Goal: Task Accomplishment & Management: Complete application form

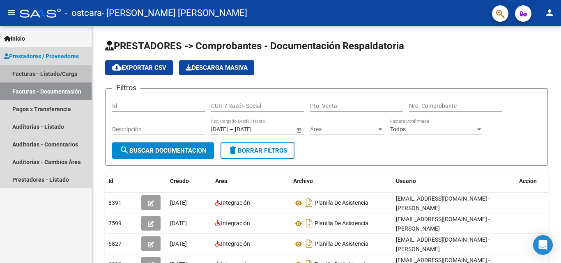
click at [53, 72] on link "Facturas - Listado/Carga" at bounding box center [46, 74] width 92 height 18
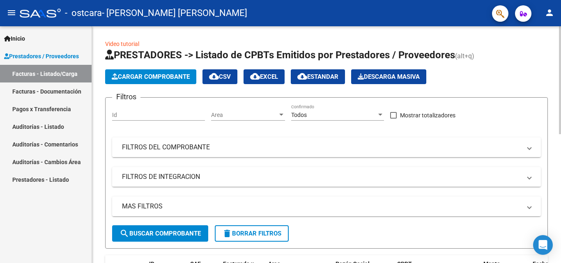
click at [125, 76] on span "Cargar Comprobante" at bounding box center [151, 76] width 78 height 7
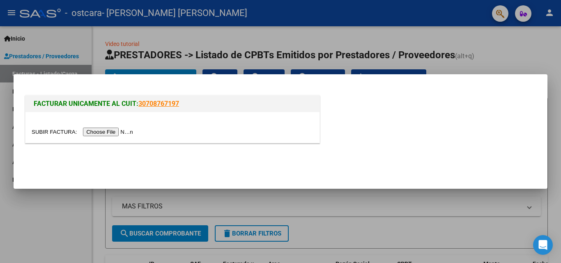
click at [106, 132] on input "file" at bounding box center [84, 132] width 104 height 9
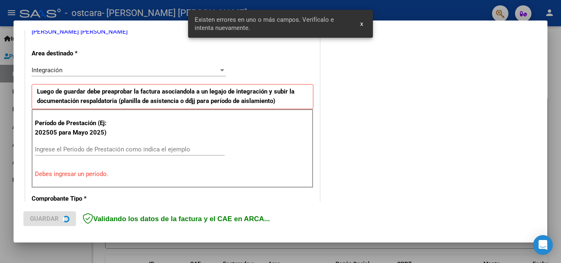
scroll to position [185, 0]
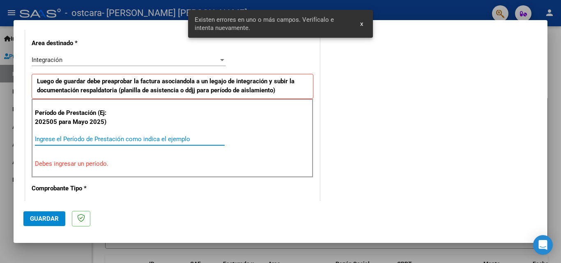
click at [105, 136] on input "Ingrese el Período de Prestación como indica el ejemplo" at bounding box center [130, 138] width 190 height 7
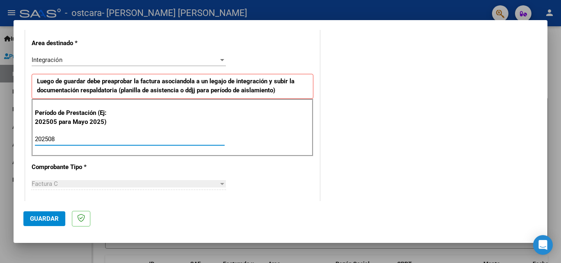
type input "202508"
click at [300, 176] on div "CUIT * 27-31089999-8 Ingresar CUIT ANALISIS PRESTADOR [PERSON_NAME] [PERSON_NAM…" at bounding box center [172, 256] width 294 height 618
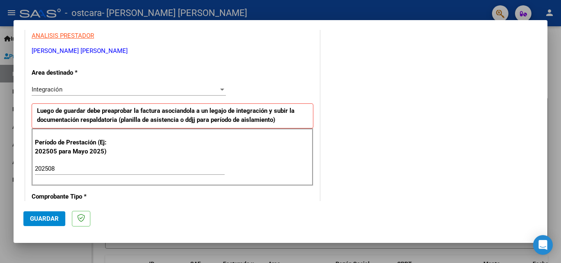
scroll to position [0, 0]
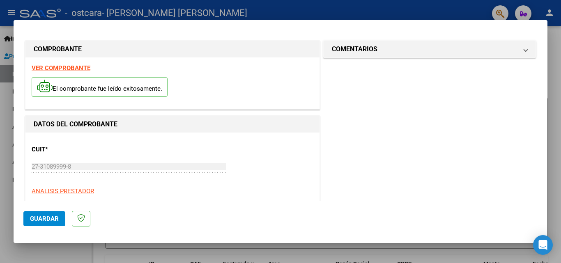
click at [39, 220] on span "Guardar" at bounding box center [44, 218] width 29 height 7
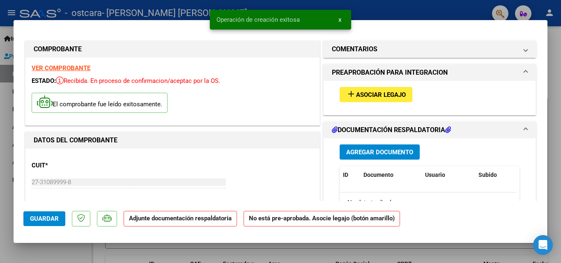
click at [387, 94] on span "Asociar Legajo" at bounding box center [381, 94] width 50 height 7
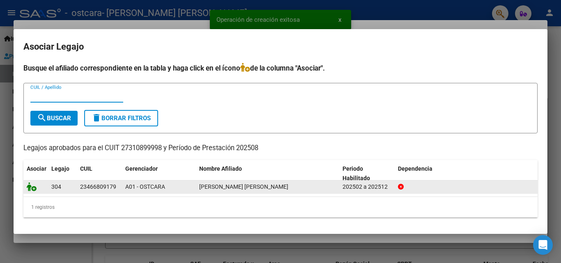
click at [36, 183] on icon at bounding box center [32, 186] width 10 height 9
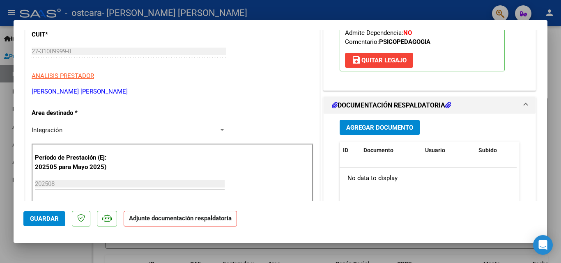
scroll to position [137, 0]
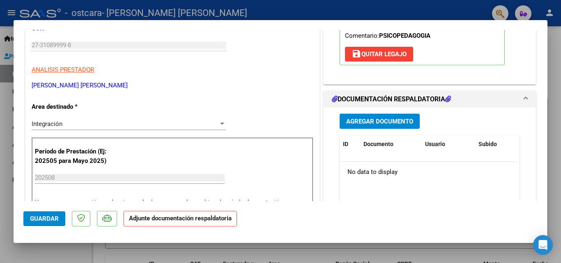
click at [385, 124] on span "Agregar Documento" at bounding box center [379, 121] width 67 height 7
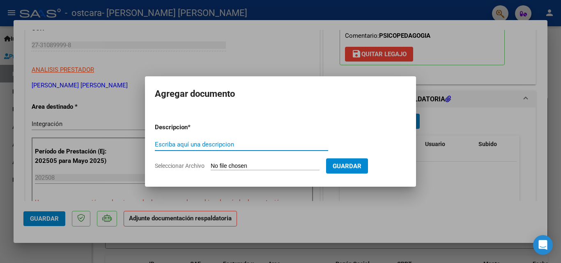
click at [274, 142] on input "Escriba aquí una descripcion" at bounding box center [241, 144] width 173 height 7
click at [254, 168] on input "Seleccionar Archivo" at bounding box center [265, 167] width 109 height 8
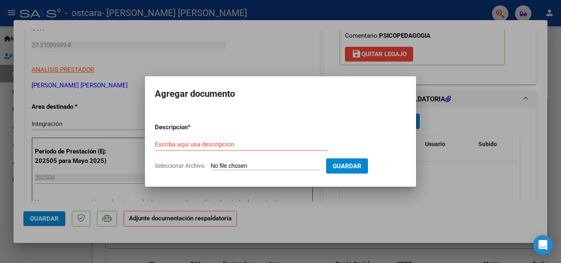
type input "C:\fakepath\[GEOGRAPHIC_DATA][PERSON_NAME][DATE] .pdf"
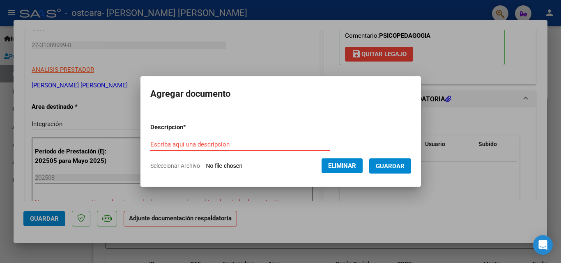
click at [227, 144] on input "Escriba aquí una descripcion" at bounding box center [240, 144] width 180 height 7
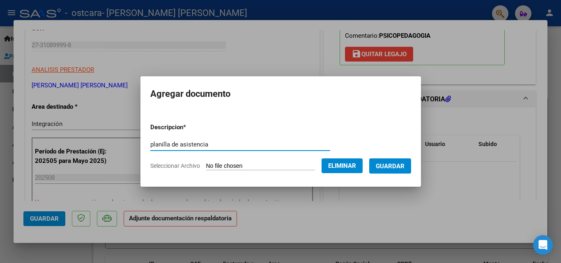
type input "planilla de asistencia"
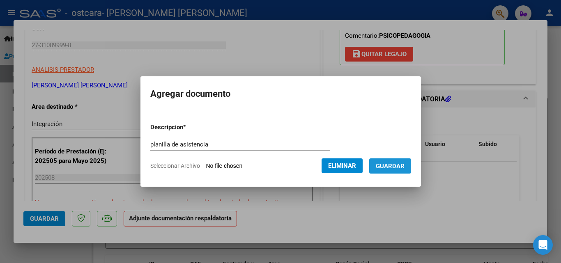
click at [384, 165] on span "Guardar" at bounding box center [390, 166] width 29 height 7
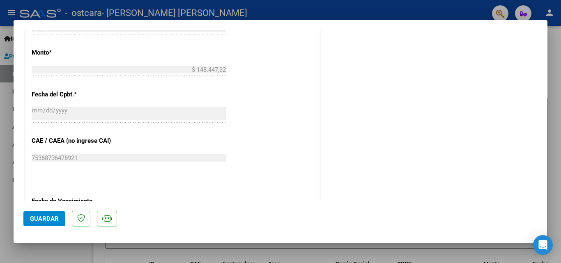
scroll to position [564, 0]
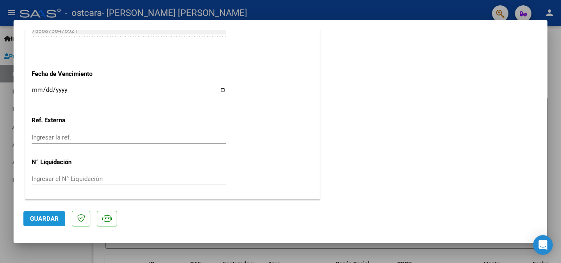
click at [40, 222] on span "Guardar" at bounding box center [44, 218] width 29 height 7
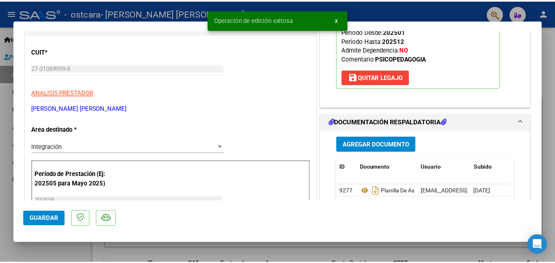
scroll to position [0, 0]
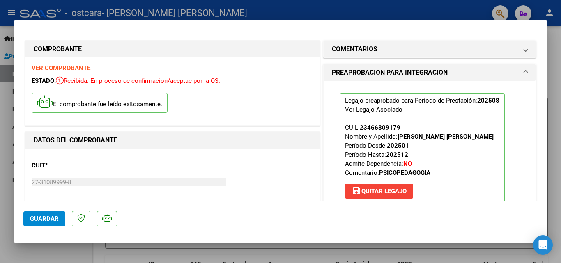
click at [438, 252] on div at bounding box center [280, 131] width 561 height 263
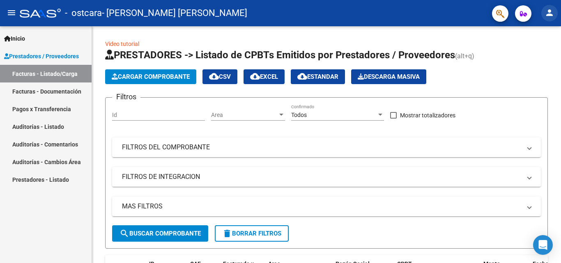
click at [549, 7] on button "person" at bounding box center [549, 13] width 16 height 16
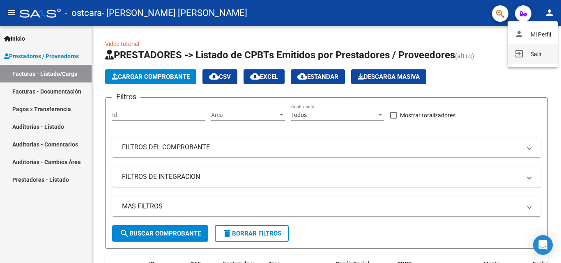
click at [527, 49] on button "exit_to_app Salir" at bounding box center [532, 54] width 50 height 20
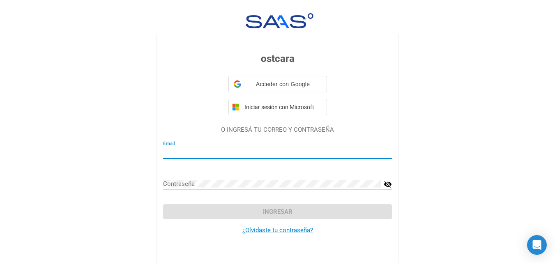
type input "[EMAIL_ADDRESS][DOMAIN_NAME]"
